Goal: Navigation & Orientation: Find specific page/section

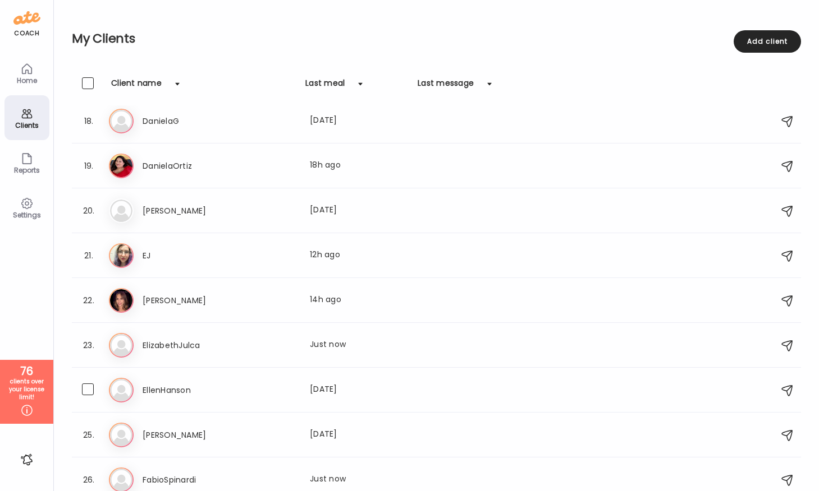
scroll to position [752, 0]
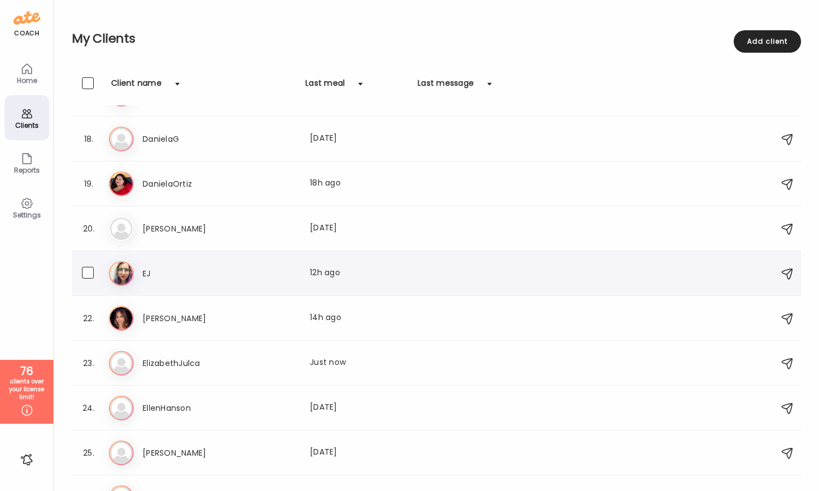
click at [218, 268] on h3 "EJ" at bounding box center [192, 273] width 99 height 13
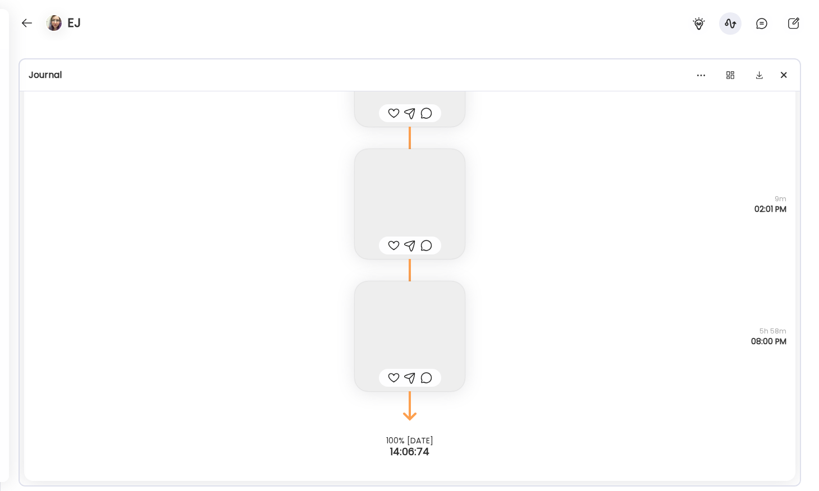
scroll to position [14034, 0]
click at [409, 335] on img at bounding box center [410, 337] width 110 height 110
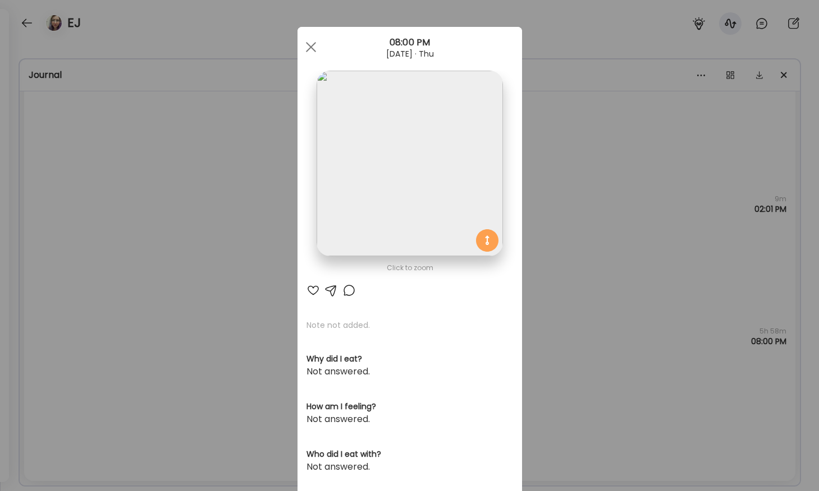
click at [378, 183] on img at bounding box center [409, 164] width 186 height 186
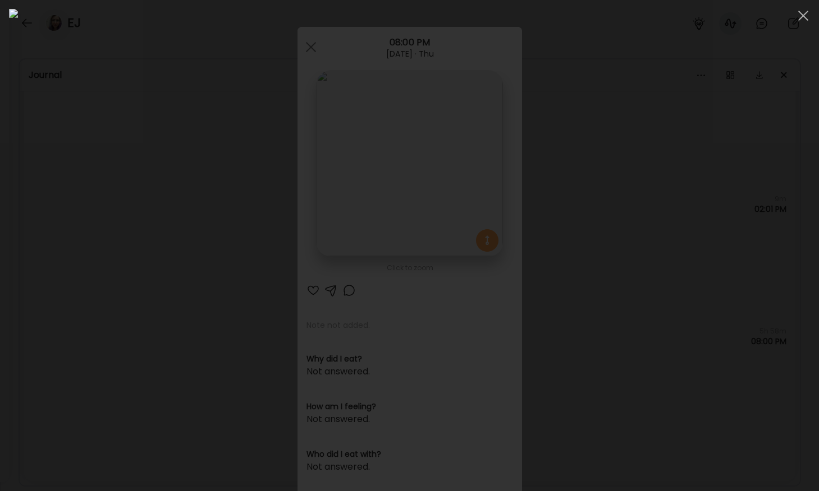
click at [86, 222] on div at bounding box center [409, 246] width 801 height 474
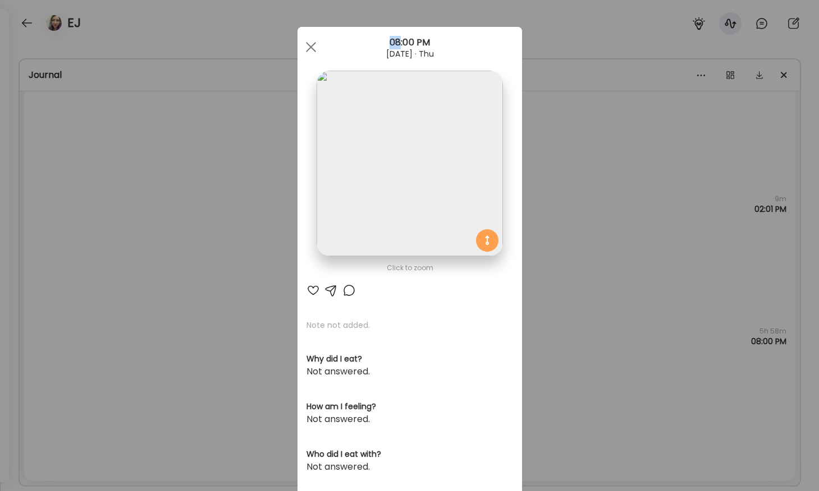
click at [86, 222] on div "Ate Coach Dashboard Wahoo! It’s official Take a moment to set up your Coach Pro…" at bounding box center [409, 245] width 819 height 491
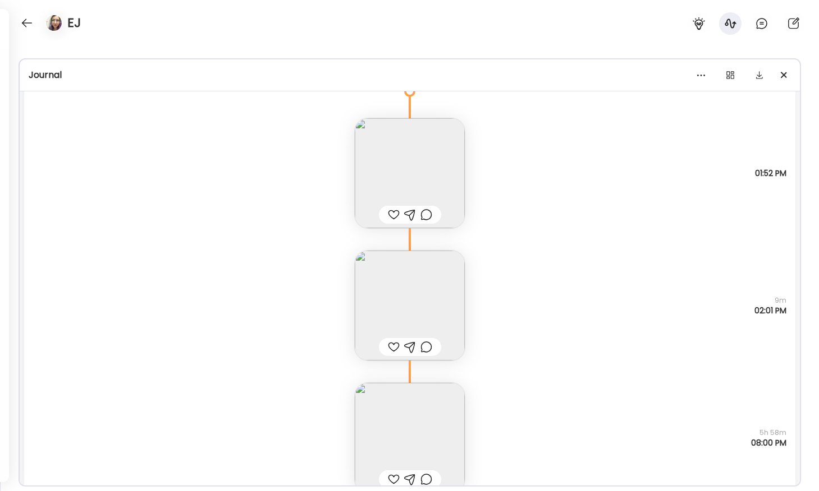
scroll to position [13886, 0]
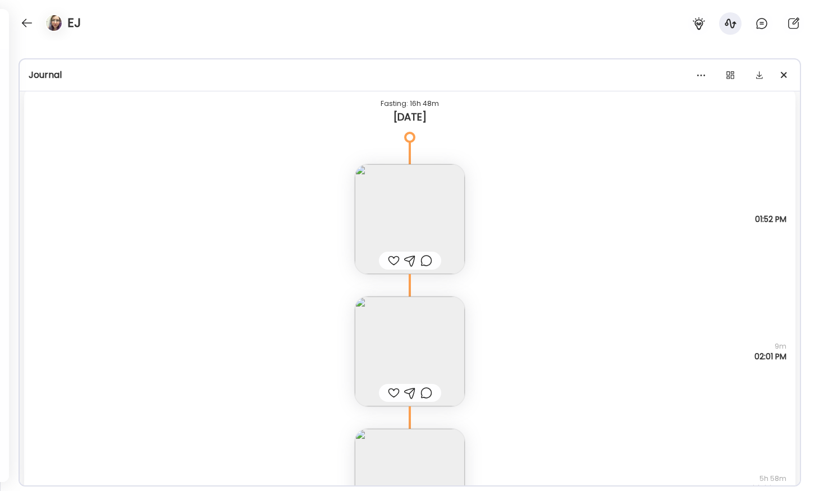
click at [399, 348] on img at bounding box center [410, 352] width 110 height 110
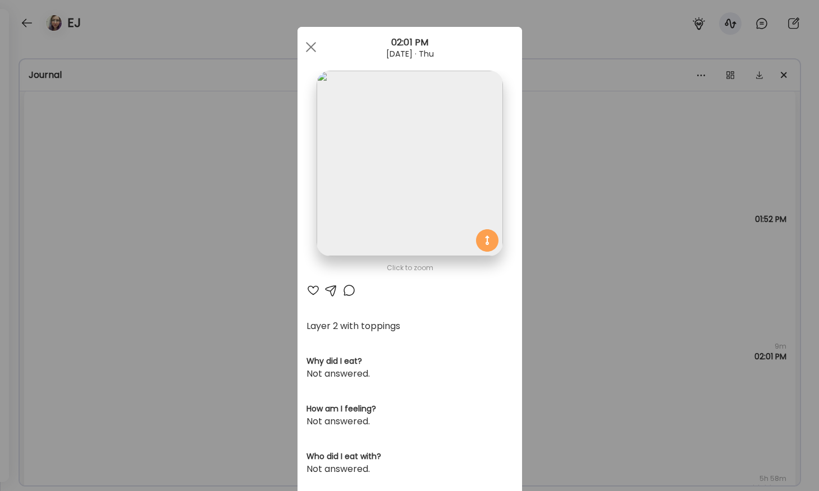
click at [365, 194] on img at bounding box center [409, 164] width 186 height 186
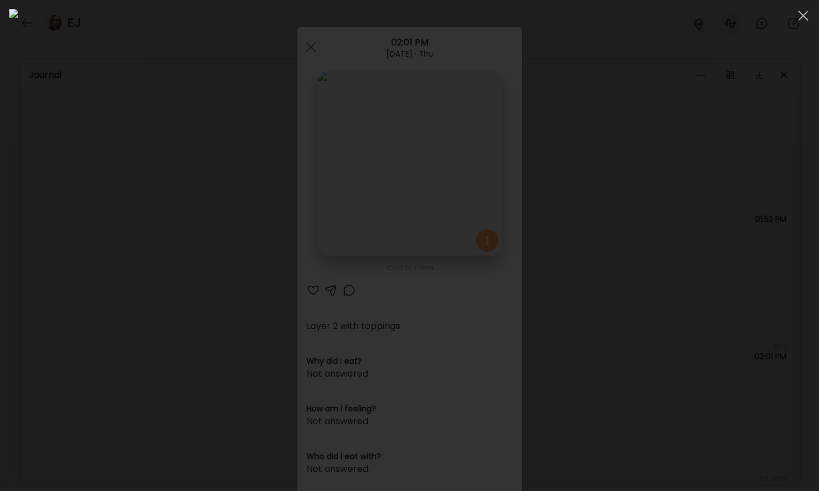
click at [121, 252] on div at bounding box center [409, 246] width 801 height 474
click at [121, 252] on div "Ate Coach Dashboard Wahoo! It’s official Take a moment to set up your Coach Pro…" at bounding box center [409, 245] width 819 height 491
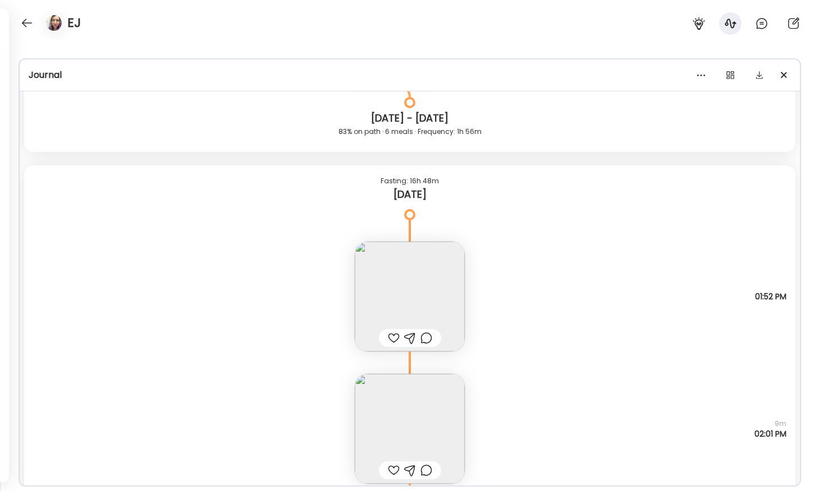
scroll to position [13787, 0]
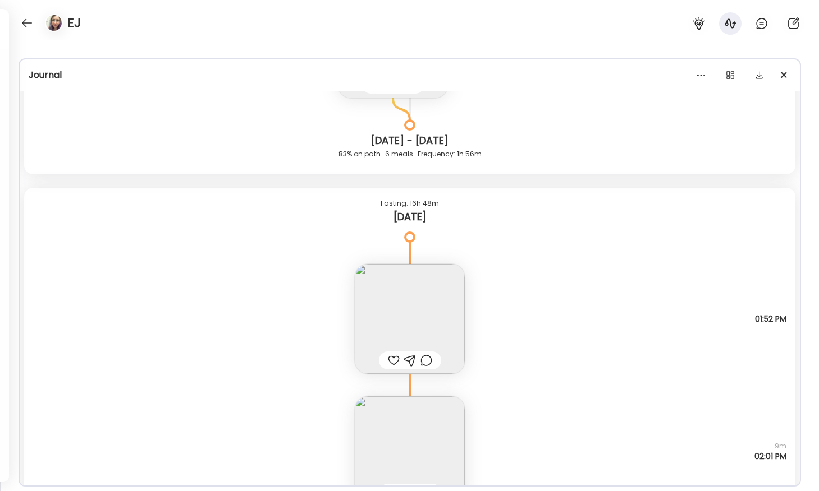
click at [376, 319] on img at bounding box center [410, 319] width 110 height 110
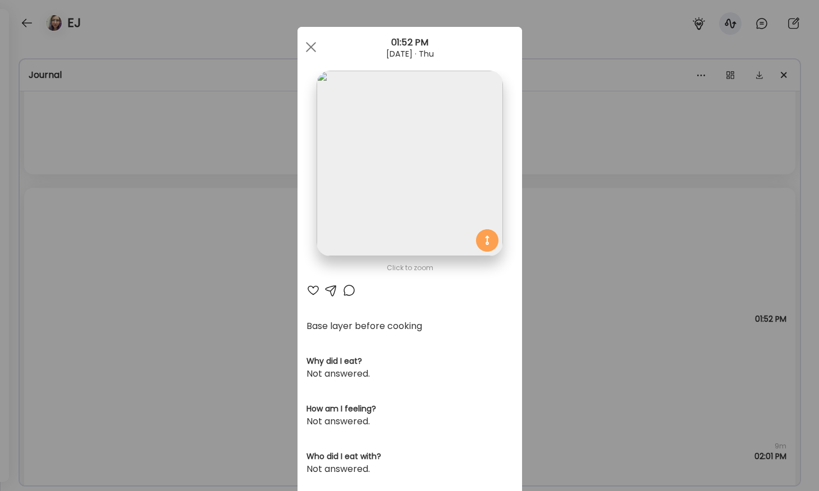
click at [354, 172] on img at bounding box center [409, 164] width 186 height 186
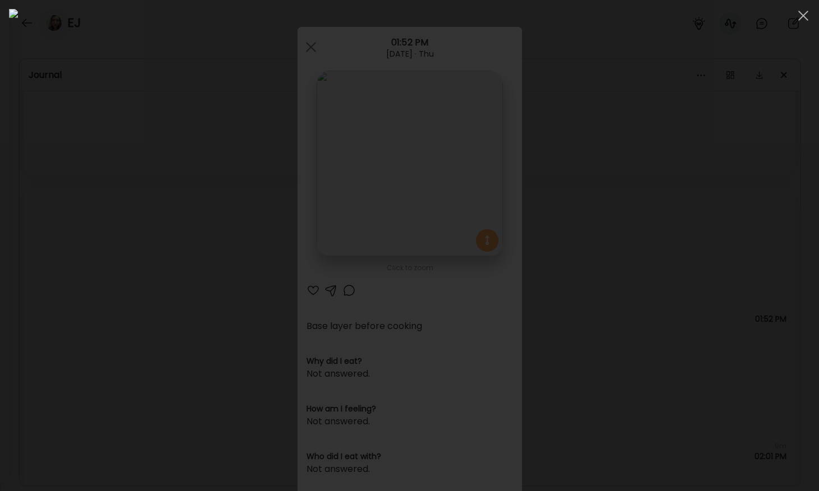
click at [98, 263] on div at bounding box center [409, 246] width 801 height 474
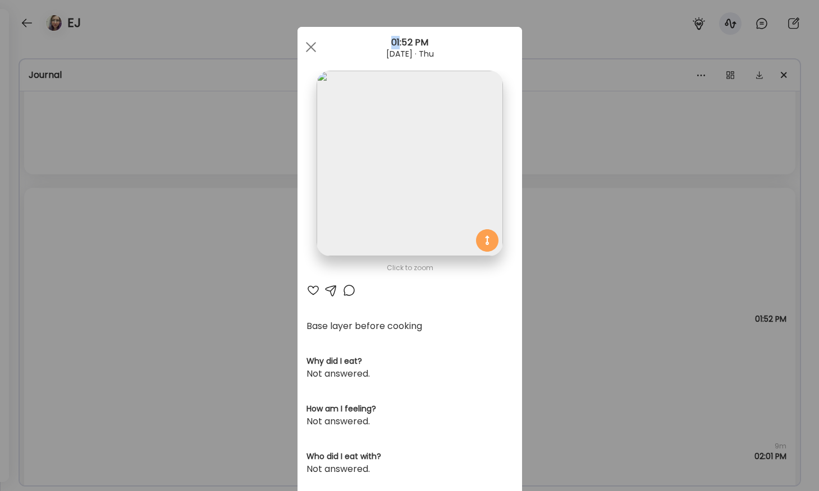
click at [98, 263] on div "Ate Coach Dashboard Wahoo! It’s official Take a moment to set up your Coach Pro…" at bounding box center [409, 245] width 819 height 491
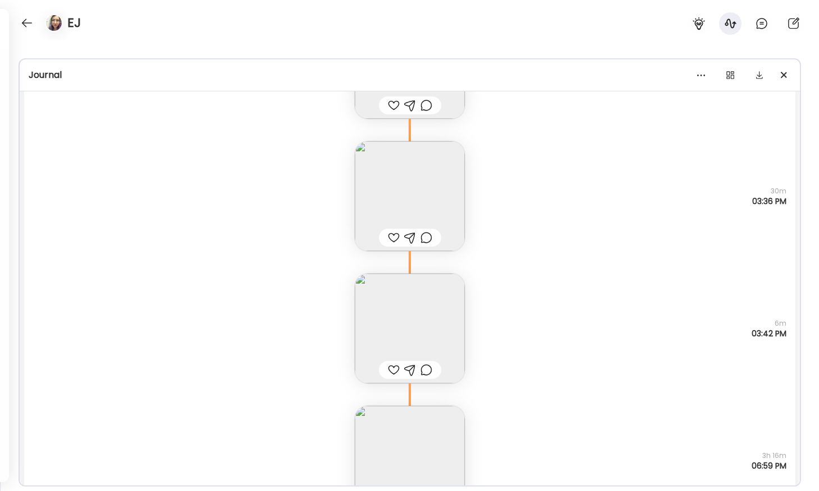
scroll to position [11444, 0]
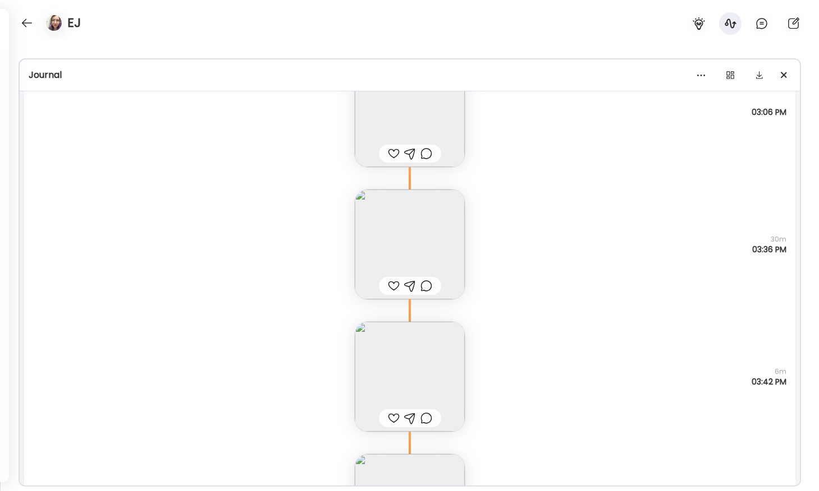
click at [417, 368] on img at bounding box center [410, 377] width 110 height 110
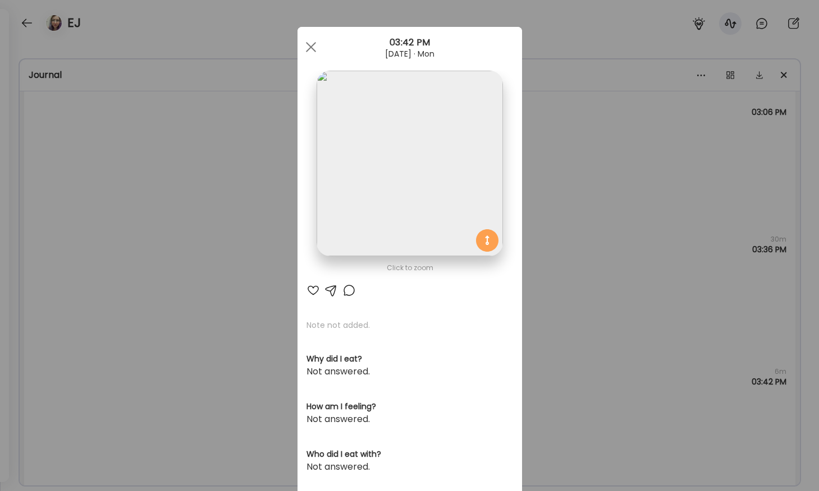
click at [370, 137] on img at bounding box center [409, 164] width 186 height 186
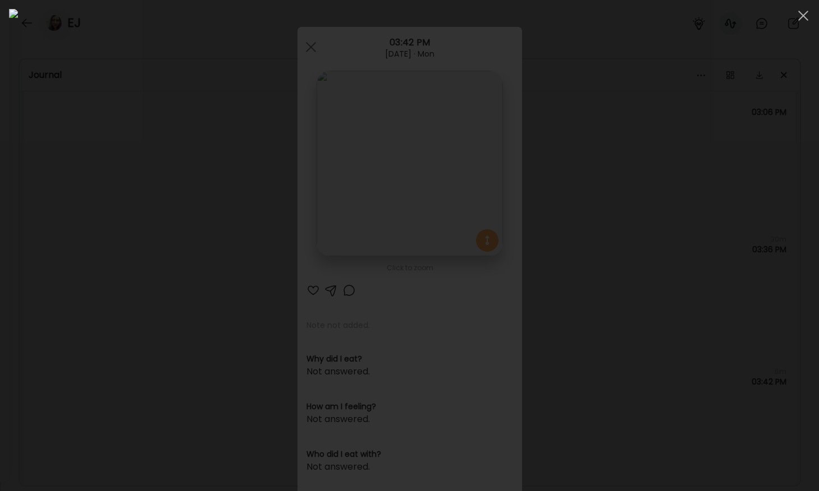
click at [98, 203] on div at bounding box center [409, 246] width 801 height 474
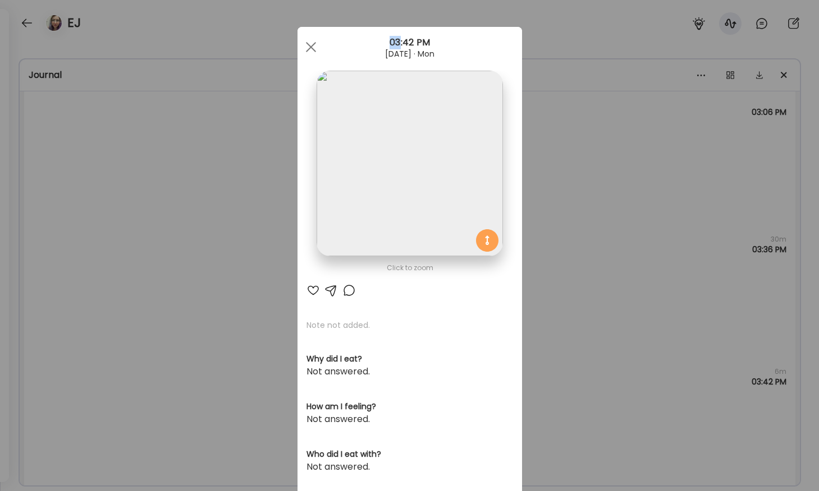
click at [98, 203] on div "Ate Coach Dashboard Wahoo! It’s official Take a moment to set up your Coach Pro…" at bounding box center [409, 245] width 819 height 491
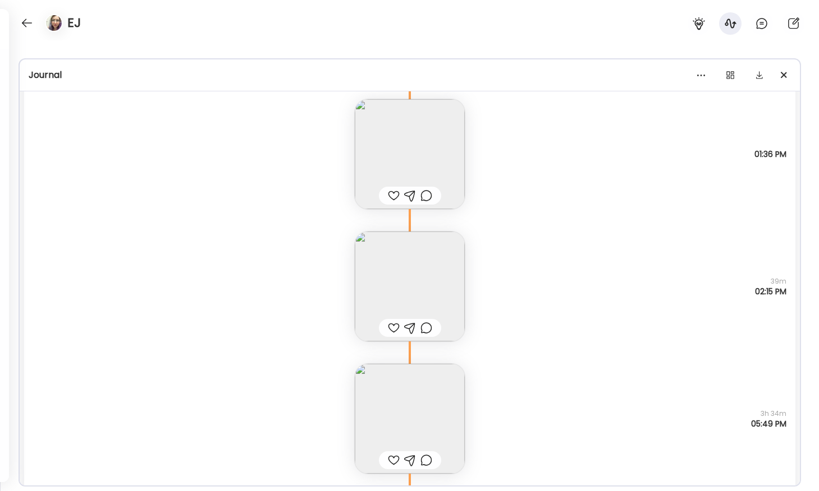
scroll to position [9791, 0]
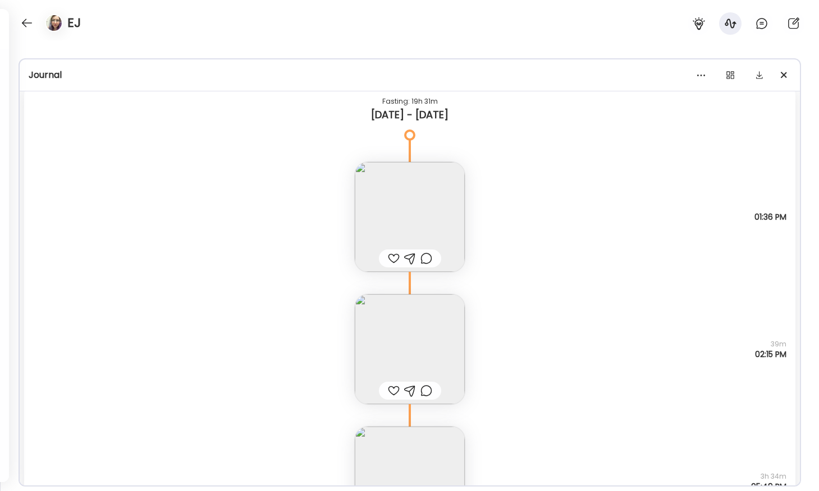
click at [390, 222] on img at bounding box center [410, 217] width 110 height 110
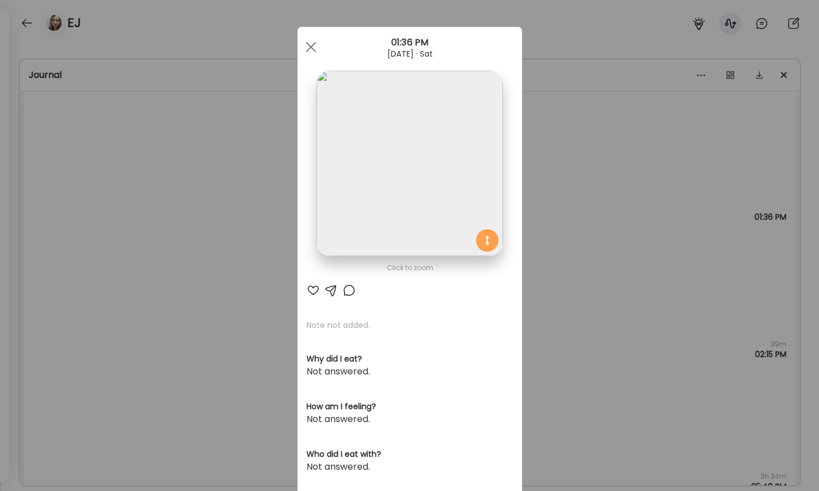
click at [363, 162] on img at bounding box center [409, 164] width 186 height 186
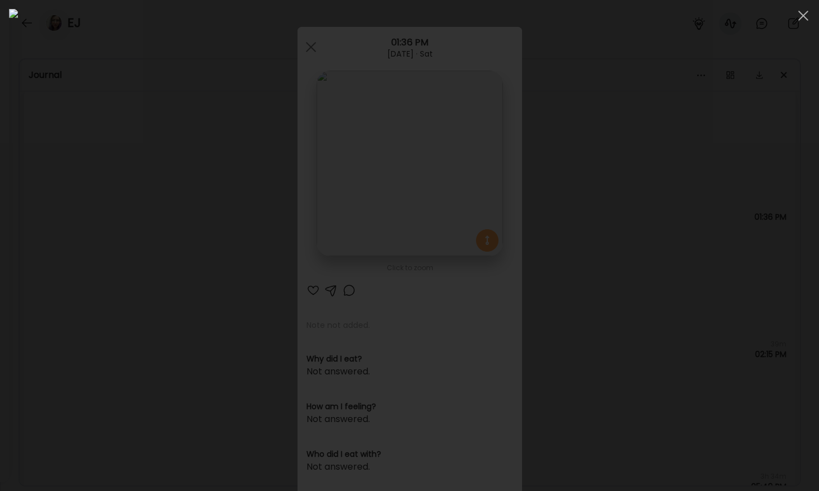
click at [56, 244] on div at bounding box center [409, 246] width 801 height 474
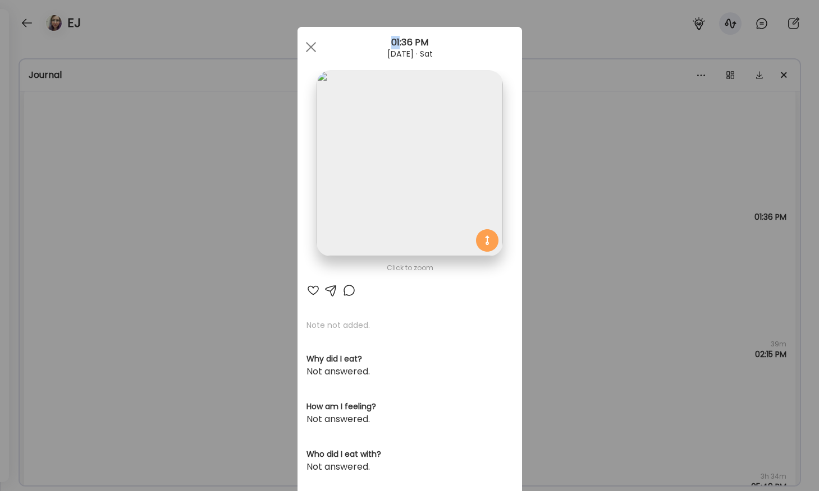
click at [56, 244] on div "Ate Coach Dashboard Wahoo! It’s official Take a moment to set up your Coach Pro…" at bounding box center [409, 245] width 819 height 491
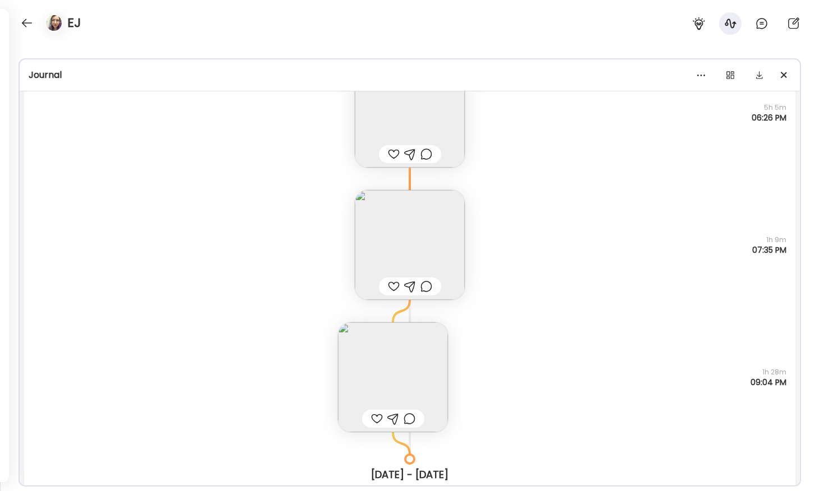
scroll to position [14034, 0]
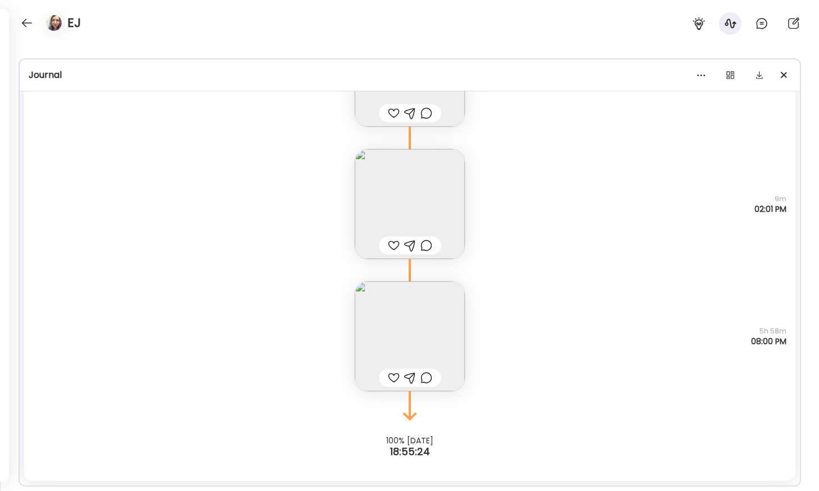
click at [415, 338] on img at bounding box center [410, 337] width 110 height 110
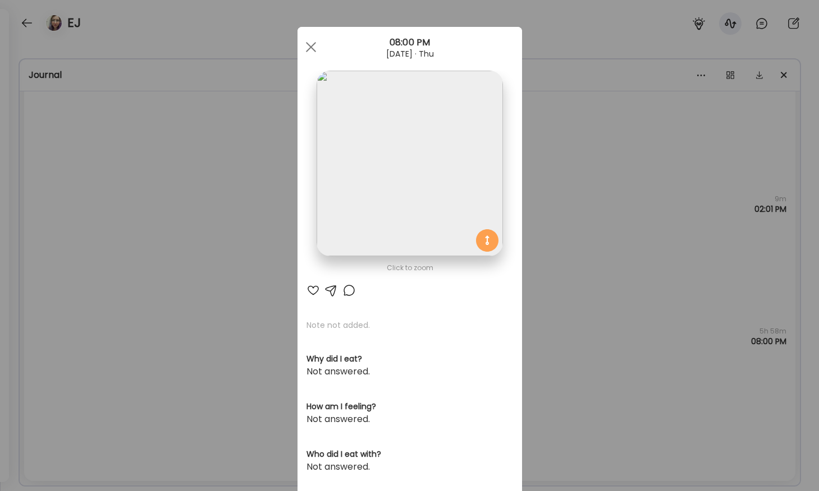
click at [361, 196] on img at bounding box center [409, 164] width 186 height 186
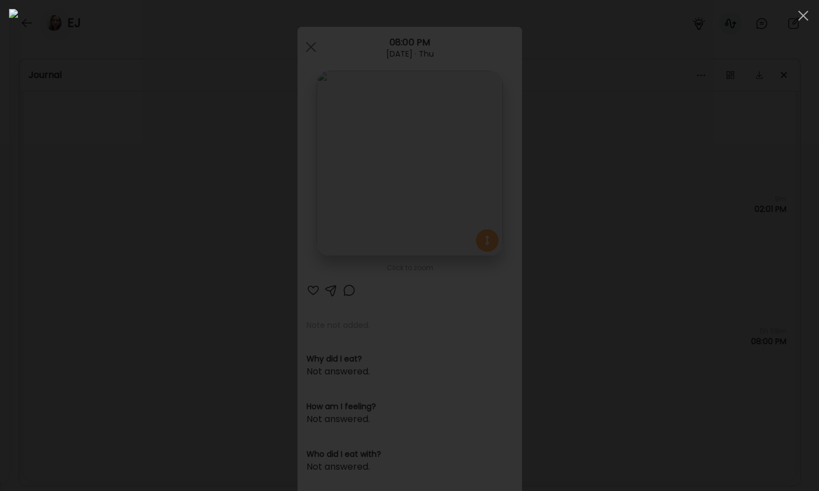
click at [56, 215] on div at bounding box center [409, 246] width 801 height 474
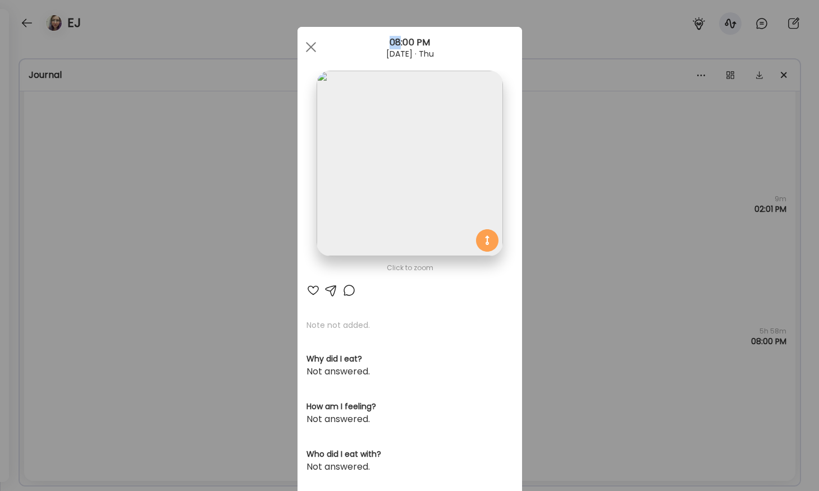
click at [56, 215] on div "Ate Coach Dashboard Wahoo! It’s official Take a moment to set up your Coach Pro…" at bounding box center [409, 245] width 819 height 491
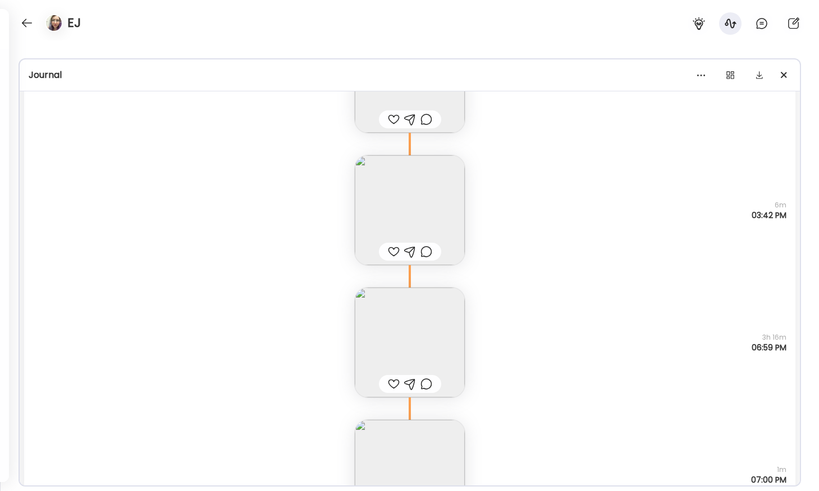
scroll to position [11426, 0]
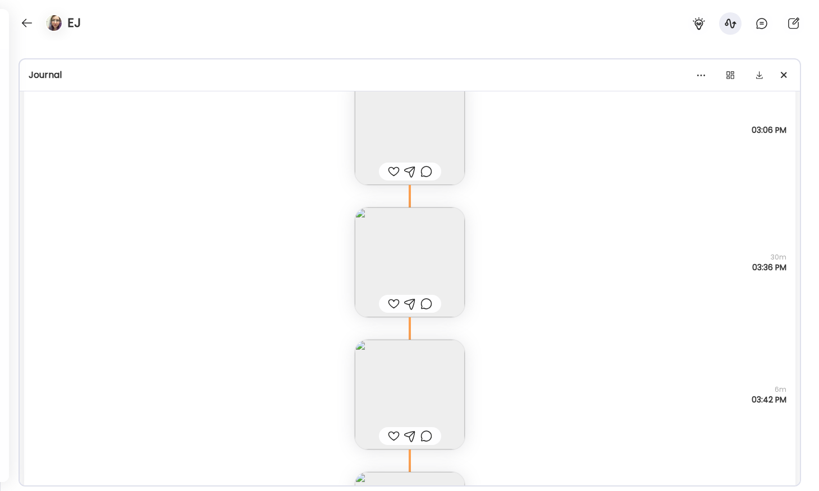
click at [393, 376] on img at bounding box center [410, 395] width 110 height 110
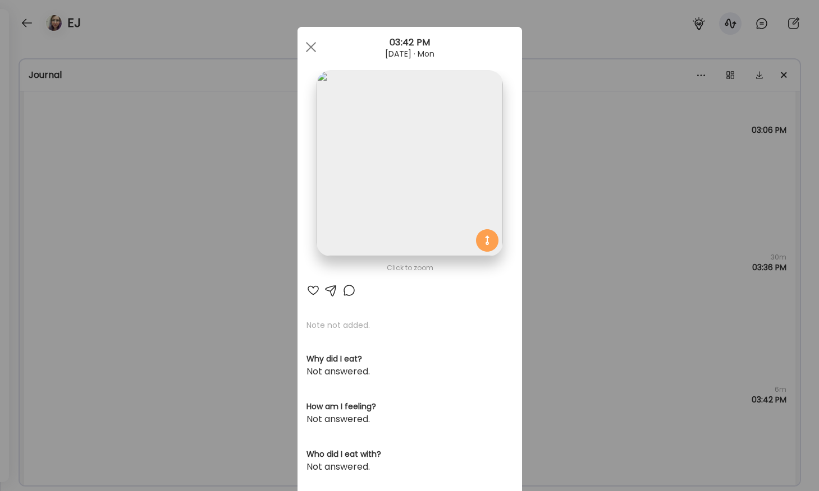
click at [365, 209] on img at bounding box center [409, 164] width 186 height 186
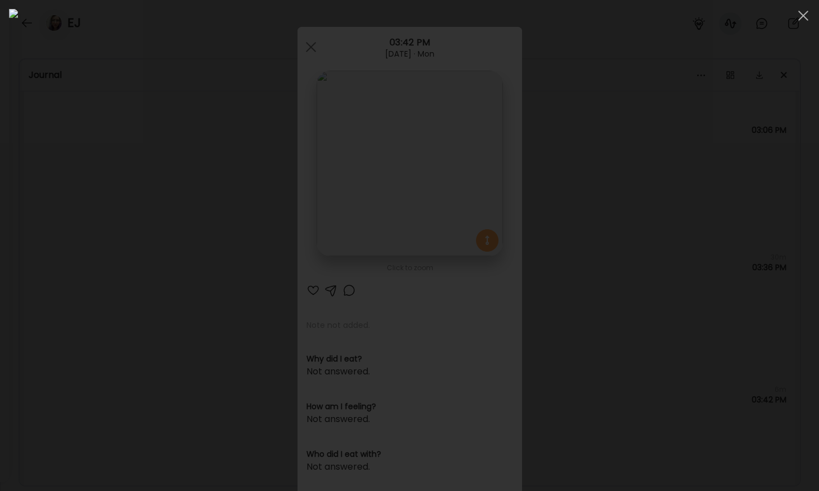
click at [136, 267] on div at bounding box center [409, 246] width 801 height 474
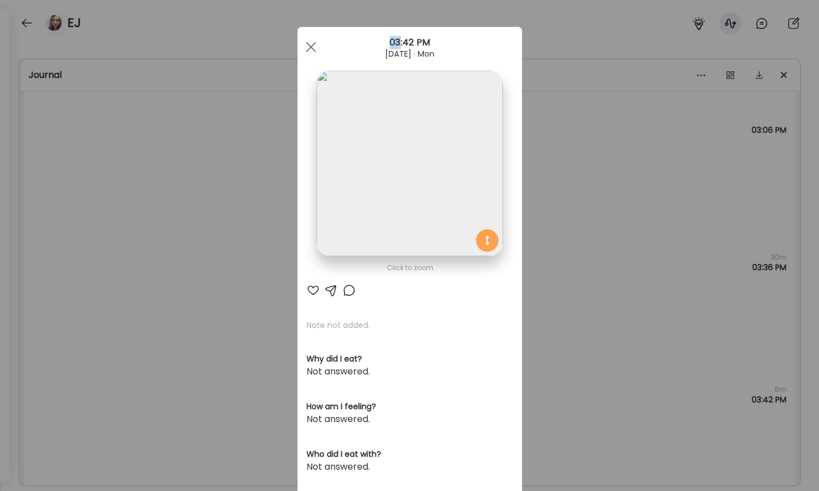
click at [136, 267] on div "Ate Coach Dashboard Wahoo! It’s official Take a moment to set up your Coach Pro…" at bounding box center [409, 245] width 819 height 491
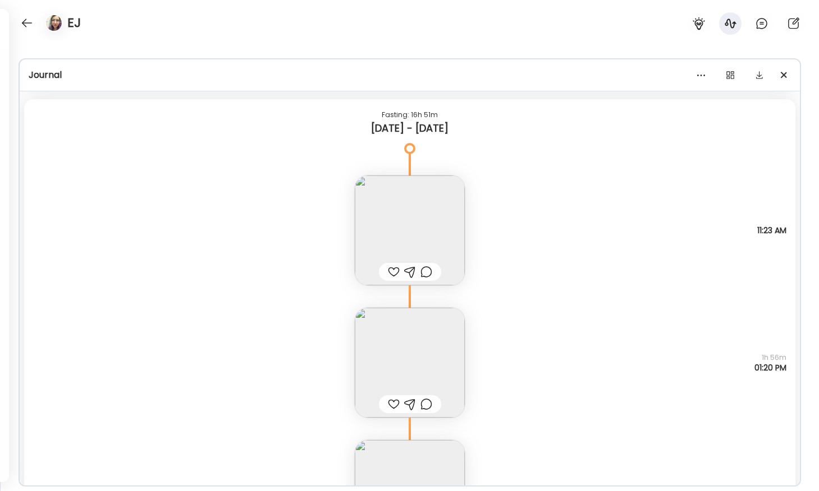
scroll to position [12907, 0]
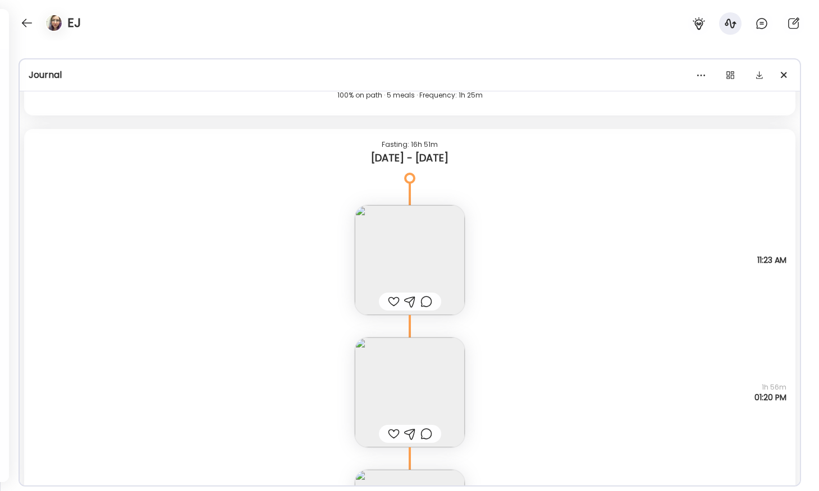
click at [405, 389] on img at bounding box center [410, 393] width 110 height 110
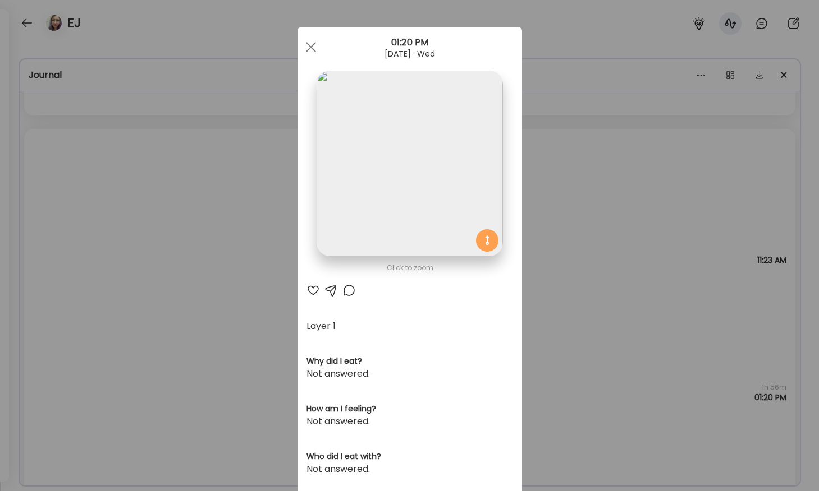
click at [375, 199] on img at bounding box center [409, 164] width 186 height 186
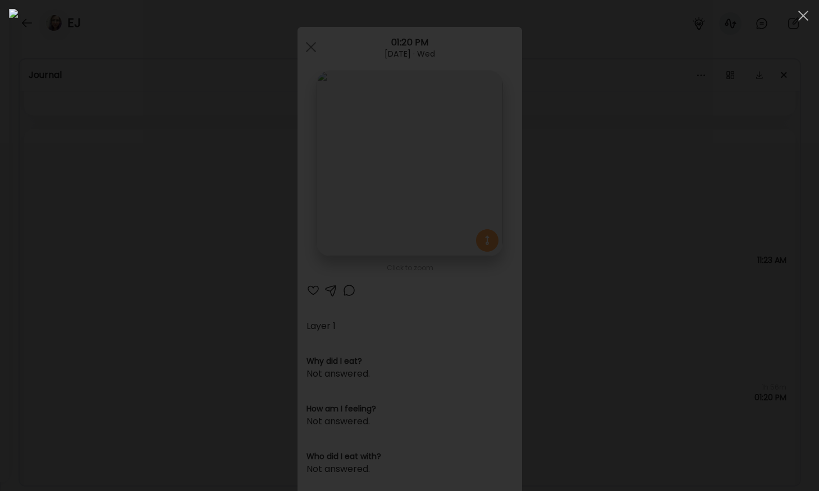
click at [108, 223] on div at bounding box center [409, 246] width 801 height 474
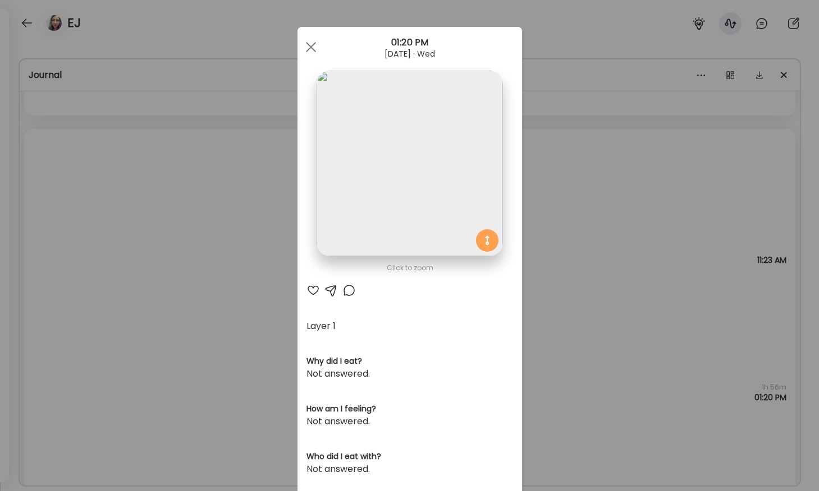
click at [108, 223] on div "Ate Coach Dashboard Wahoo! It’s official Take a moment to set up your Coach Pro…" at bounding box center [409, 245] width 819 height 491
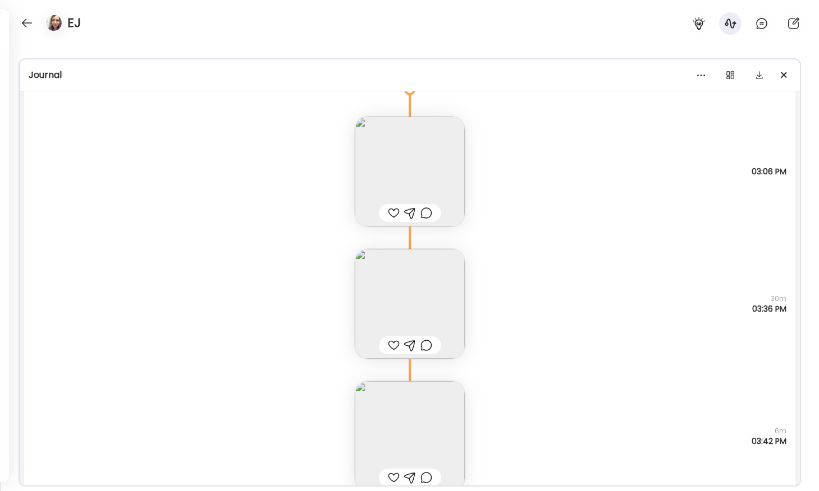
scroll to position [11363, 0]
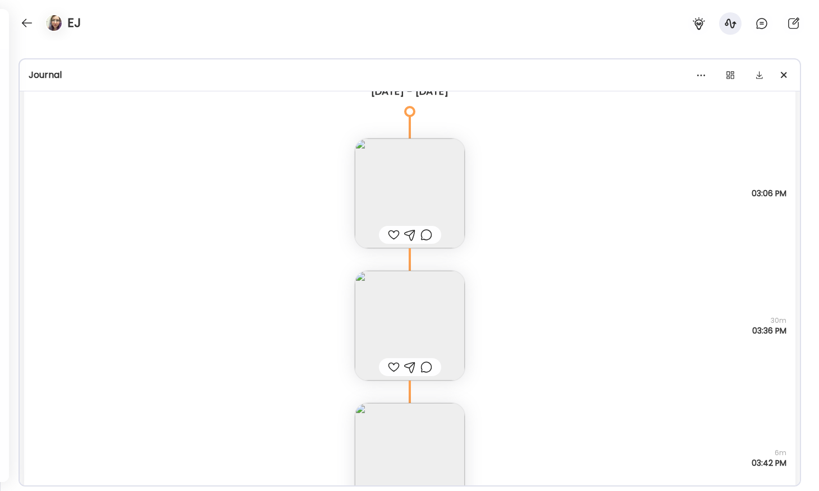
click at [410, 453] on img at bounding box center [410, 458] width 110 height 110
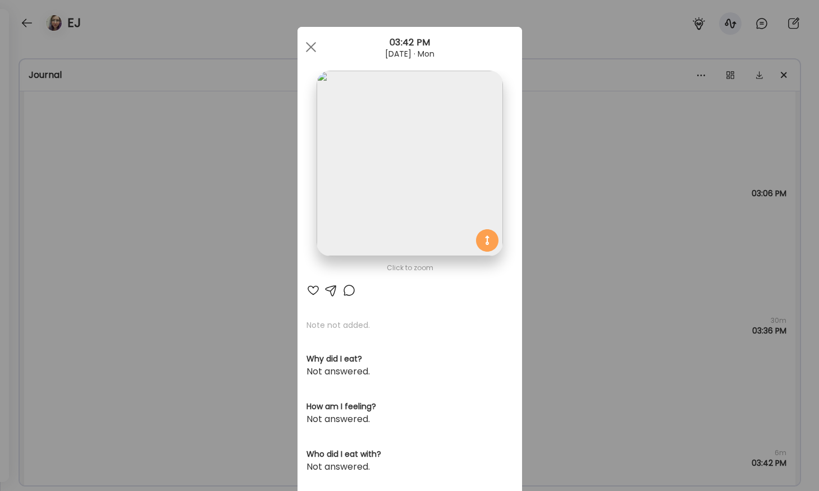
click at [368, 153] on img at bounding box center [409, 164] width 186 height 186
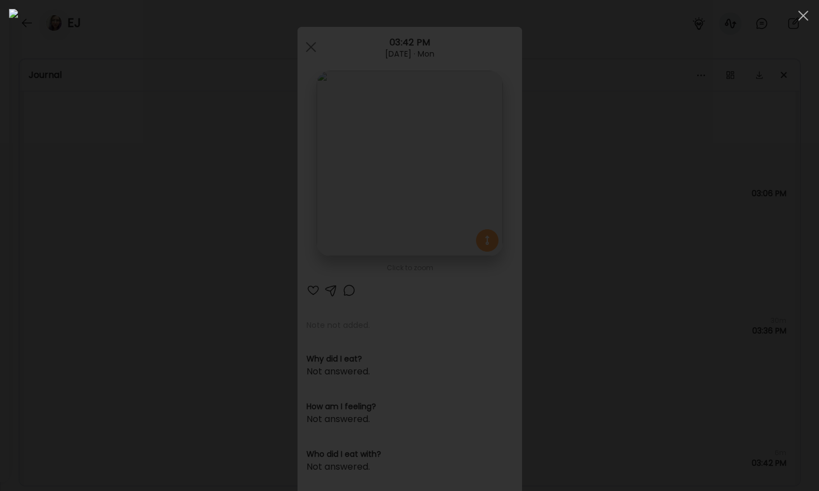
click at [118, 259] on div at bounding box center [409, 246] width 801 height 474
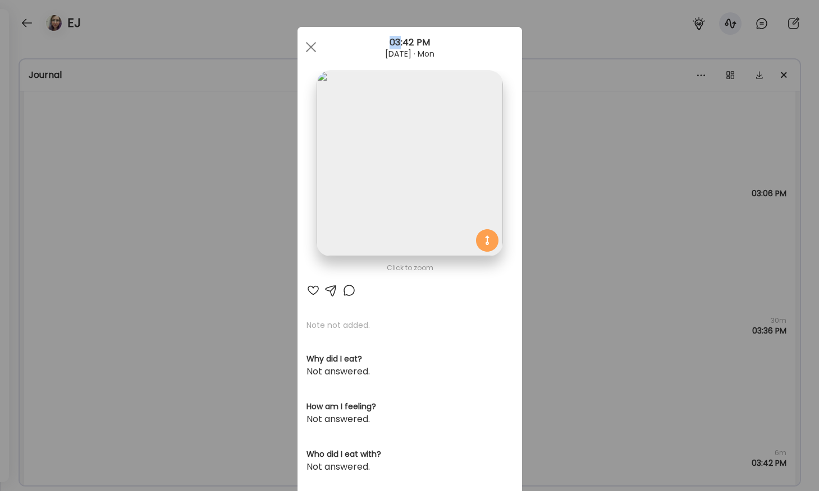
click at [118, 259] on div "Ate Coach Dashboard Wahoo! It’s official Take a moment to set up your Coach Pro…" at bounding box center [409, 245] width 819 height 491
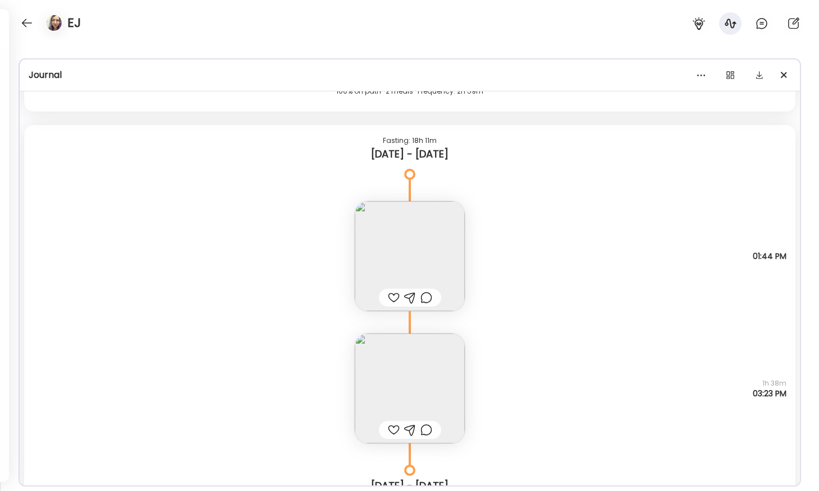
scroll to position [5206, 0]
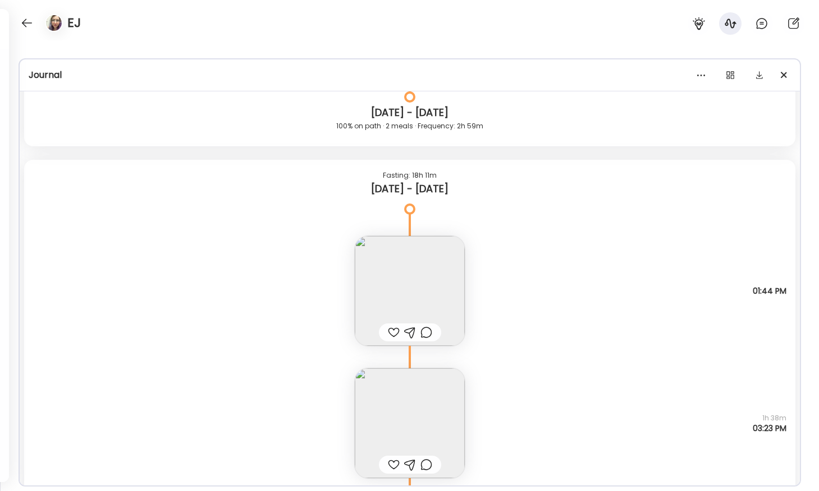
click at [400, 277] on img at bounding box center [410, 291] width 110 height 110
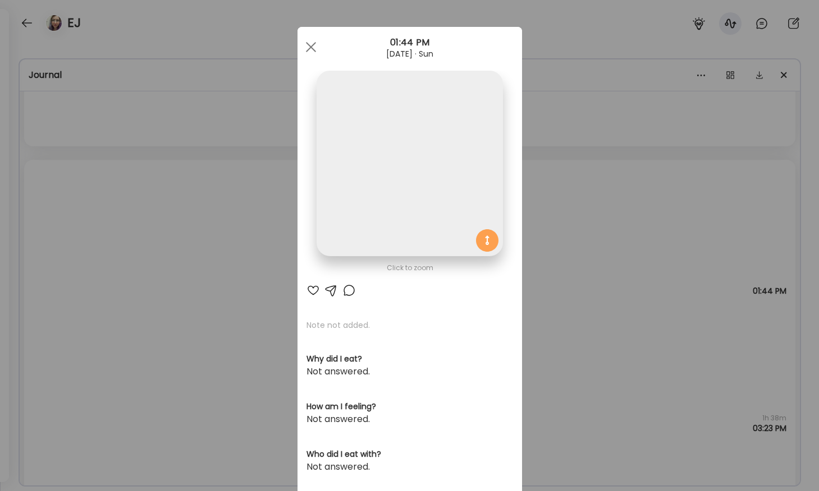
click at [381, 177] on img at bounding box center [409, 164] width 186 height 186
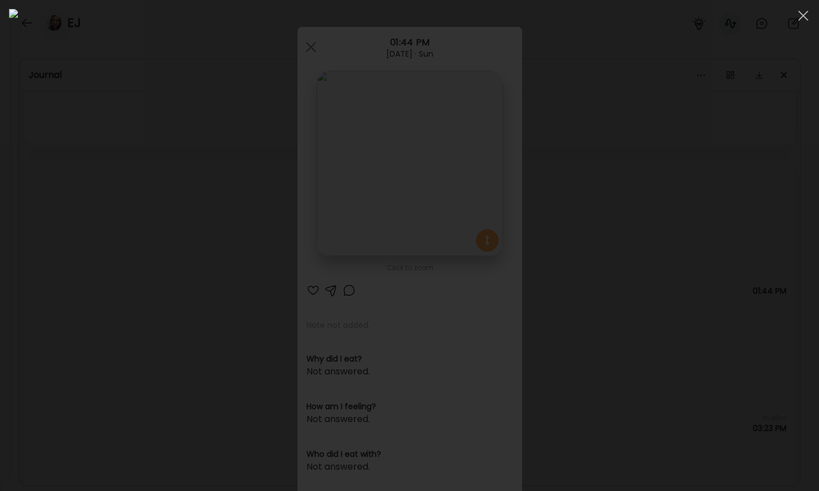
click at [132, 215] on div at bounding box center [409, 246] width 801 height 474
click at [132, 215] on div "Ate Coach Dashboard Wahoo! It’s official Take a moment to set up your Coach Pro…" at bounding box center [409, 245] width 819 height 491
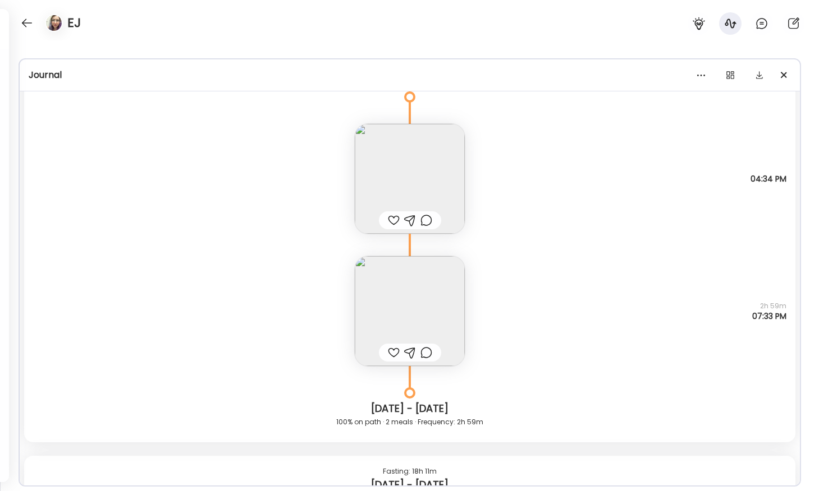
scroll to position [4757, 0]
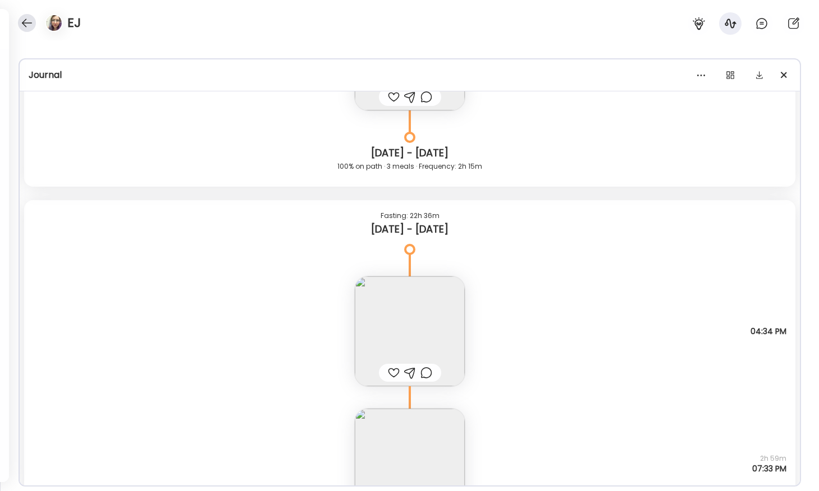
click at [26, 21] on div at bounding box center [27, 23] width 18 height 18
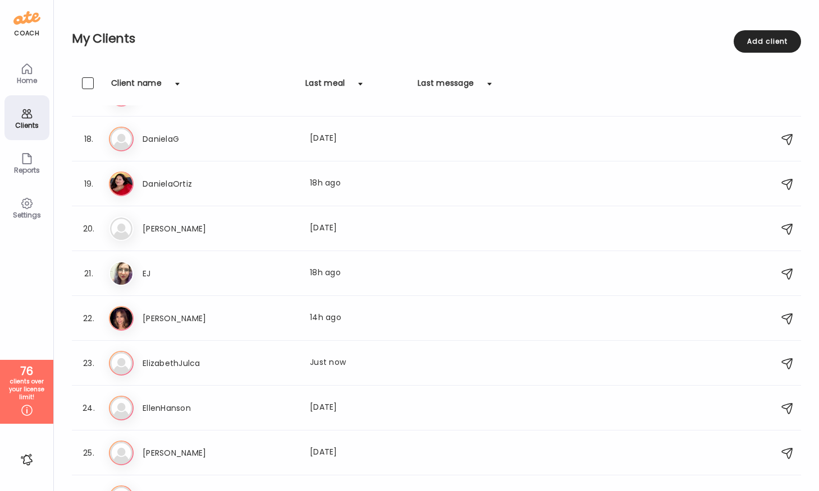
click at [25, 88] on div "Home" at bounding box center [26, 72] width 45 height 45
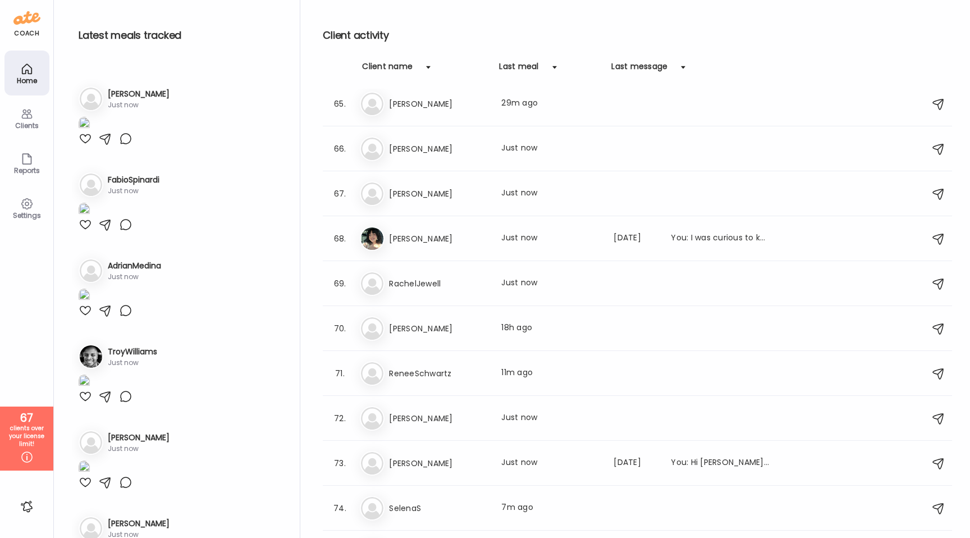
scroll to position [95, 0]
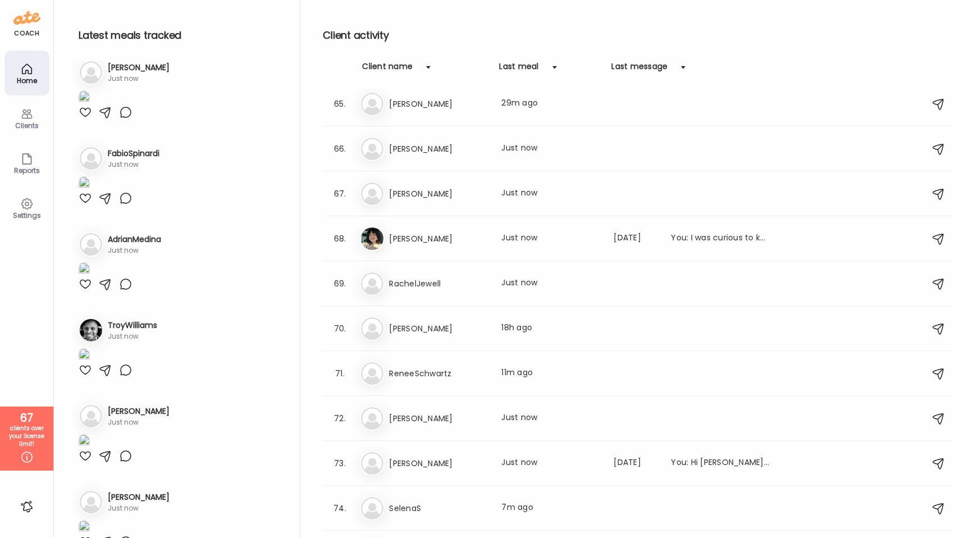
click at [90, 105] on img at bounding box center [84, 97] width 11 height 15
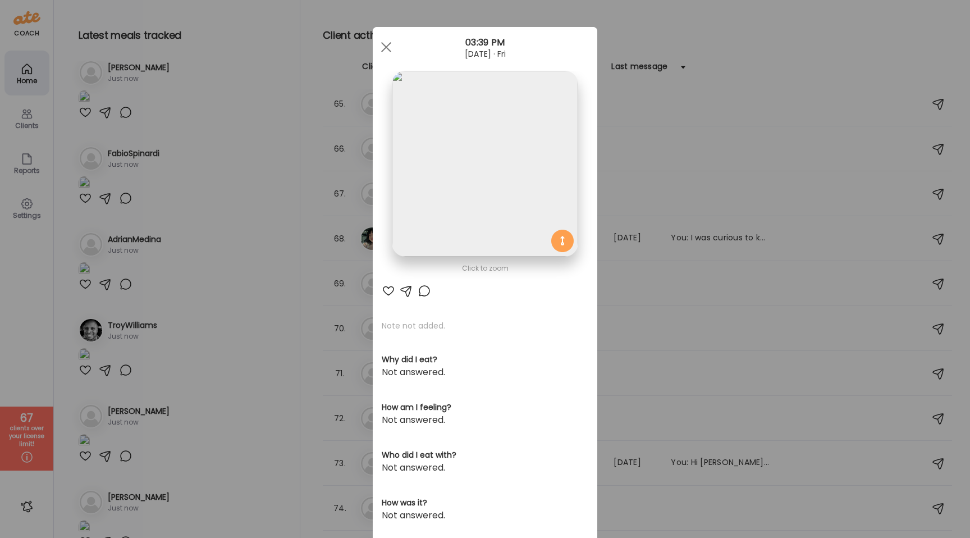
click at [450, 192] on img at bounding box center [485, 164] width 186 height 186
